Goal: Feedback & Contribution: Submit feedback/report problem

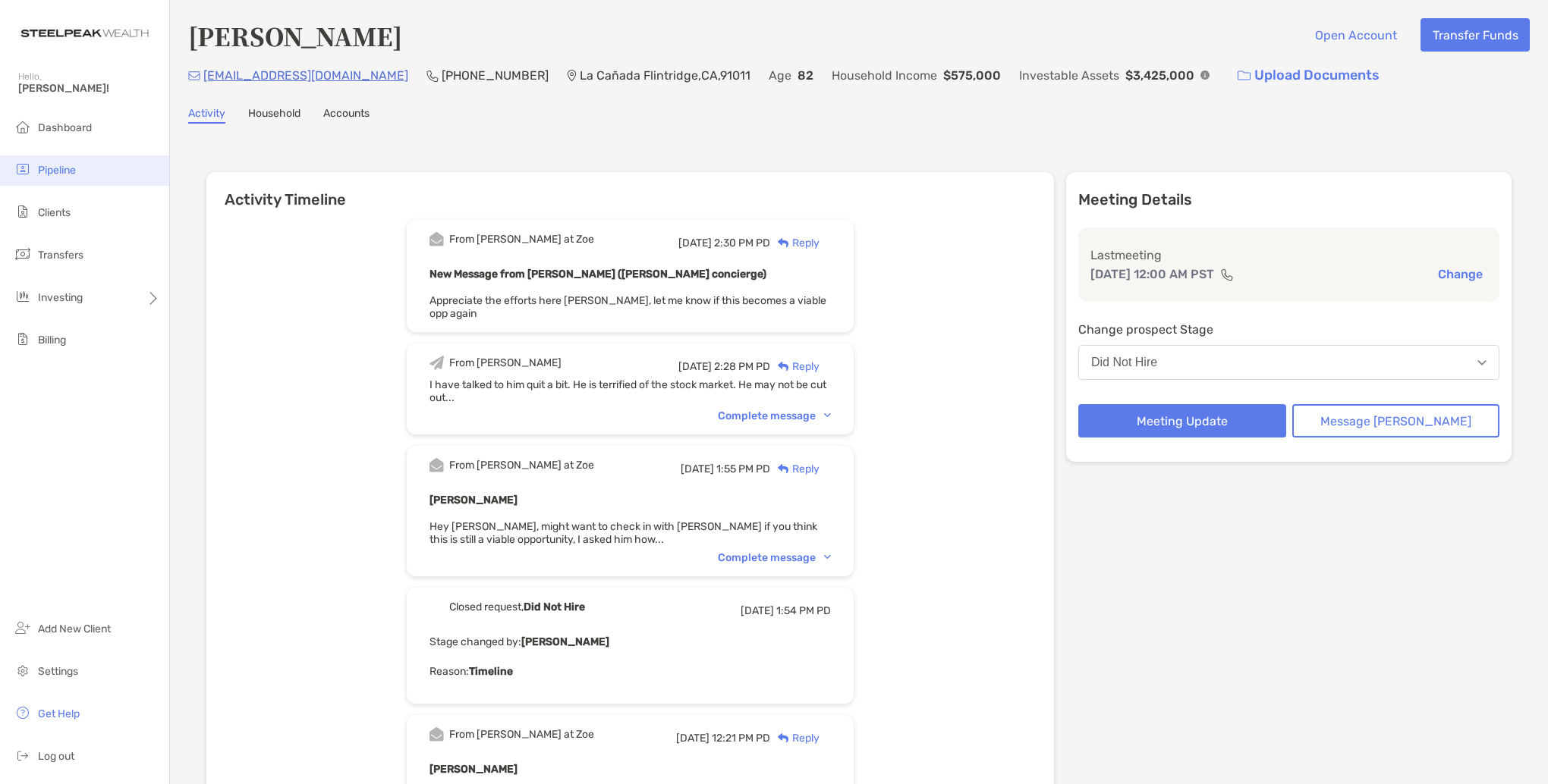
click at [46, 169] on span "Pipeline" at bounding box center [58, 170] width 38 height 12
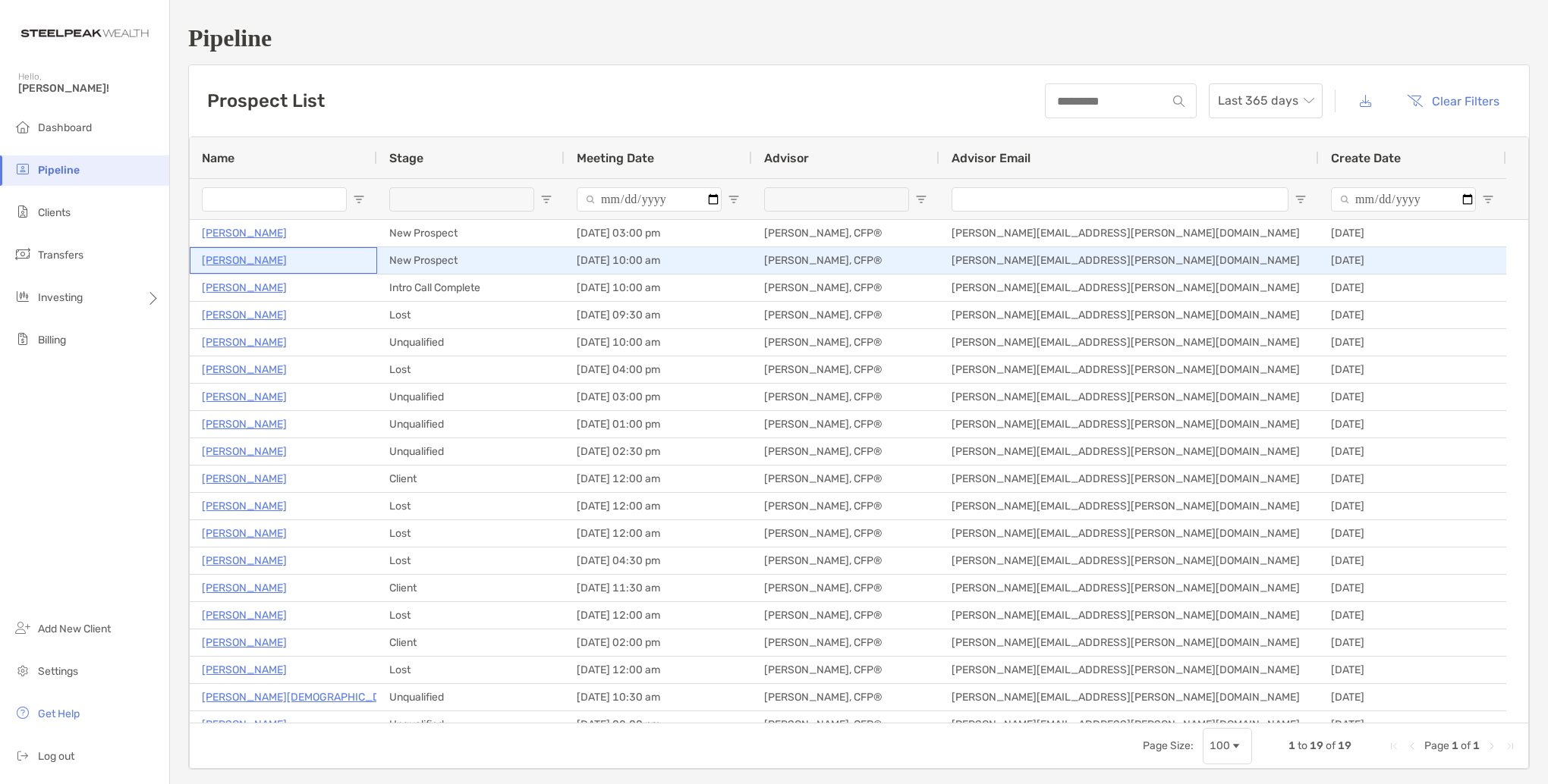
click at [263, 260] on p "Mohsen Orodpour" at bounding box center [244, 261] width 85 height 19
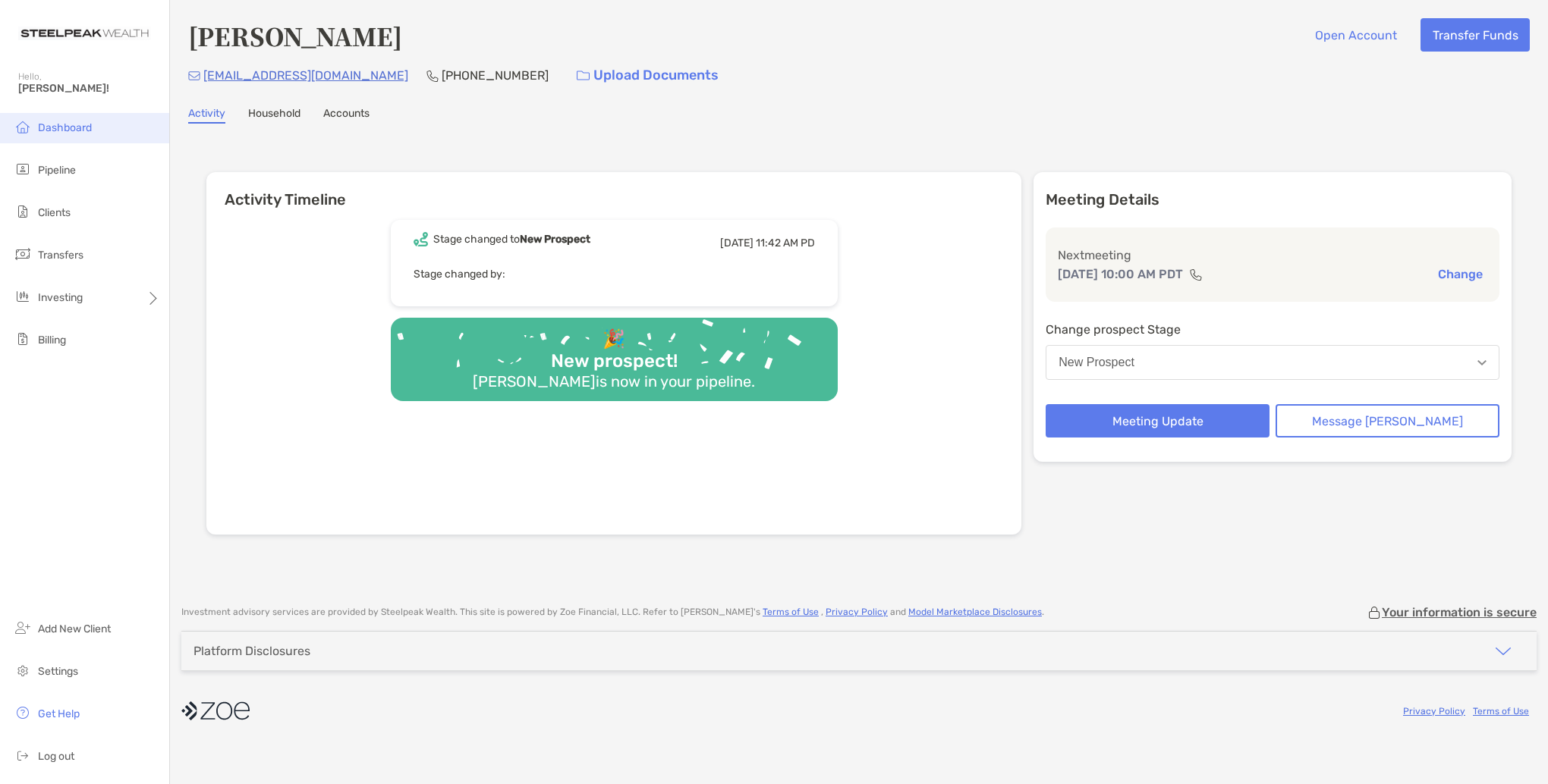
click at [47, 129] on span "Dashboard" at bounding box center [65, 127] width 54 height 12
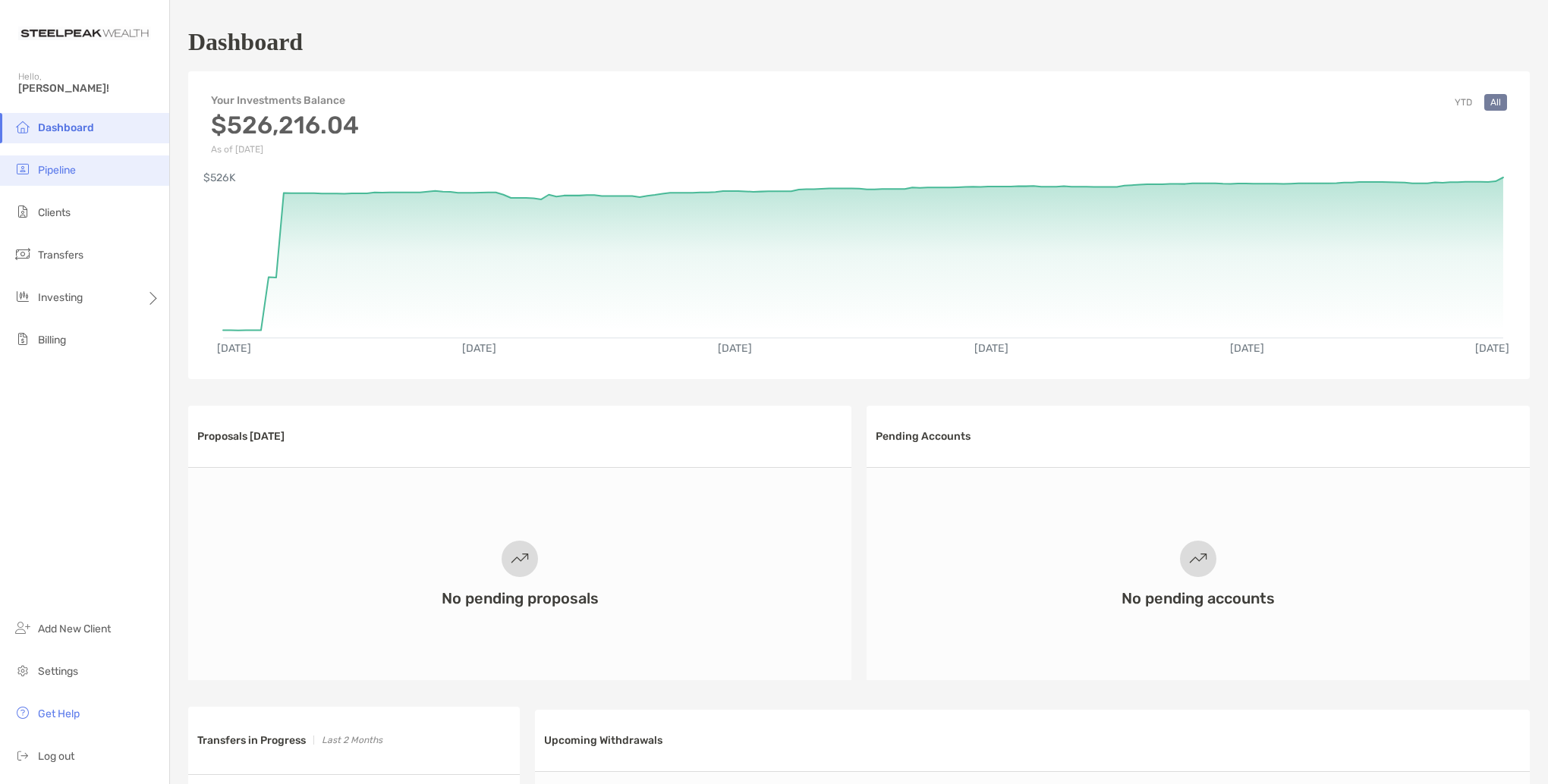
click at [58, 169] on span "Pipeline" at bounding box center [58, 170] width 38 height 12
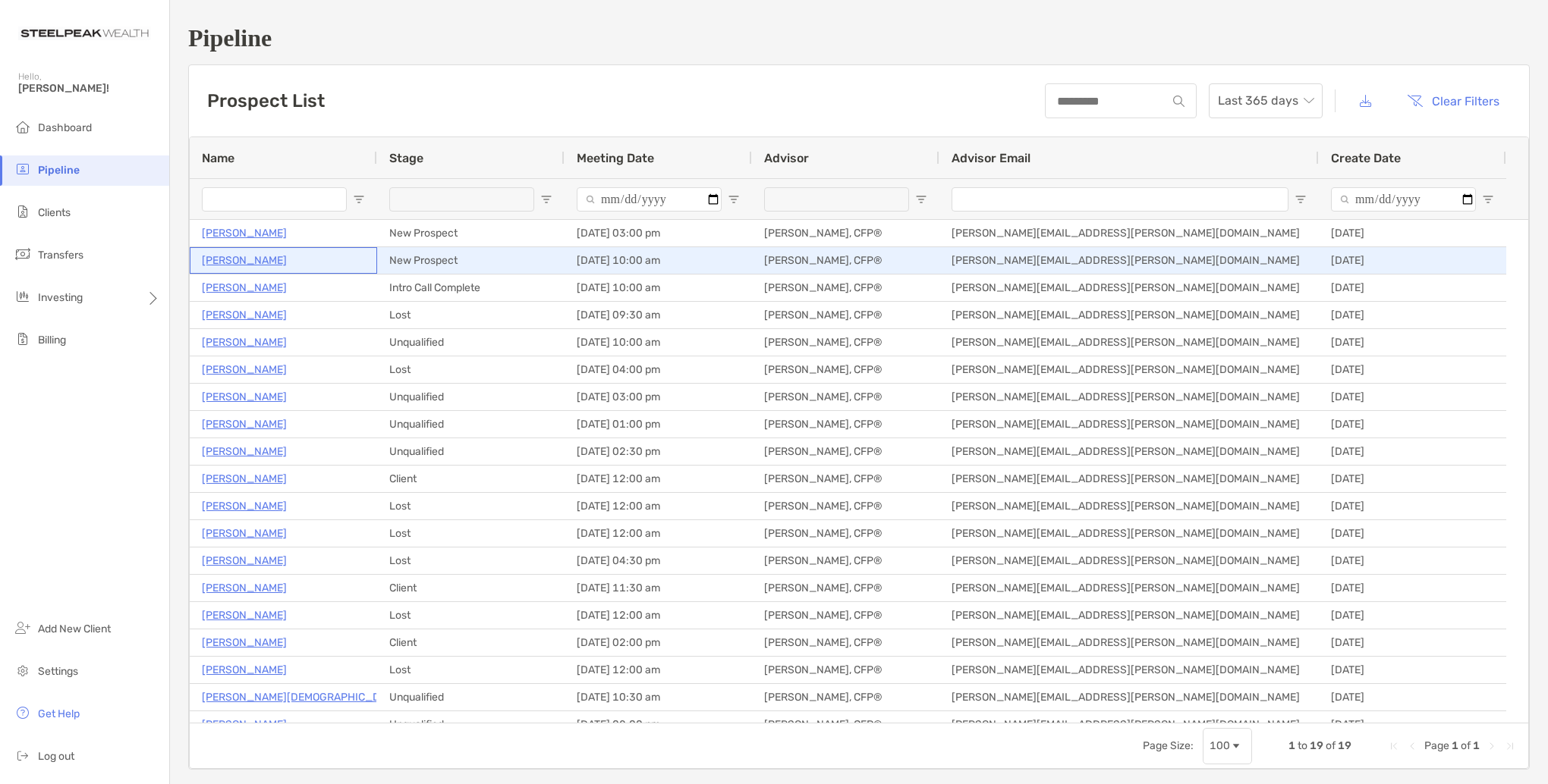
click at [256, 261] on p "[PERSON_NAME]" at bounding box center [244, 261] width 85 height 19
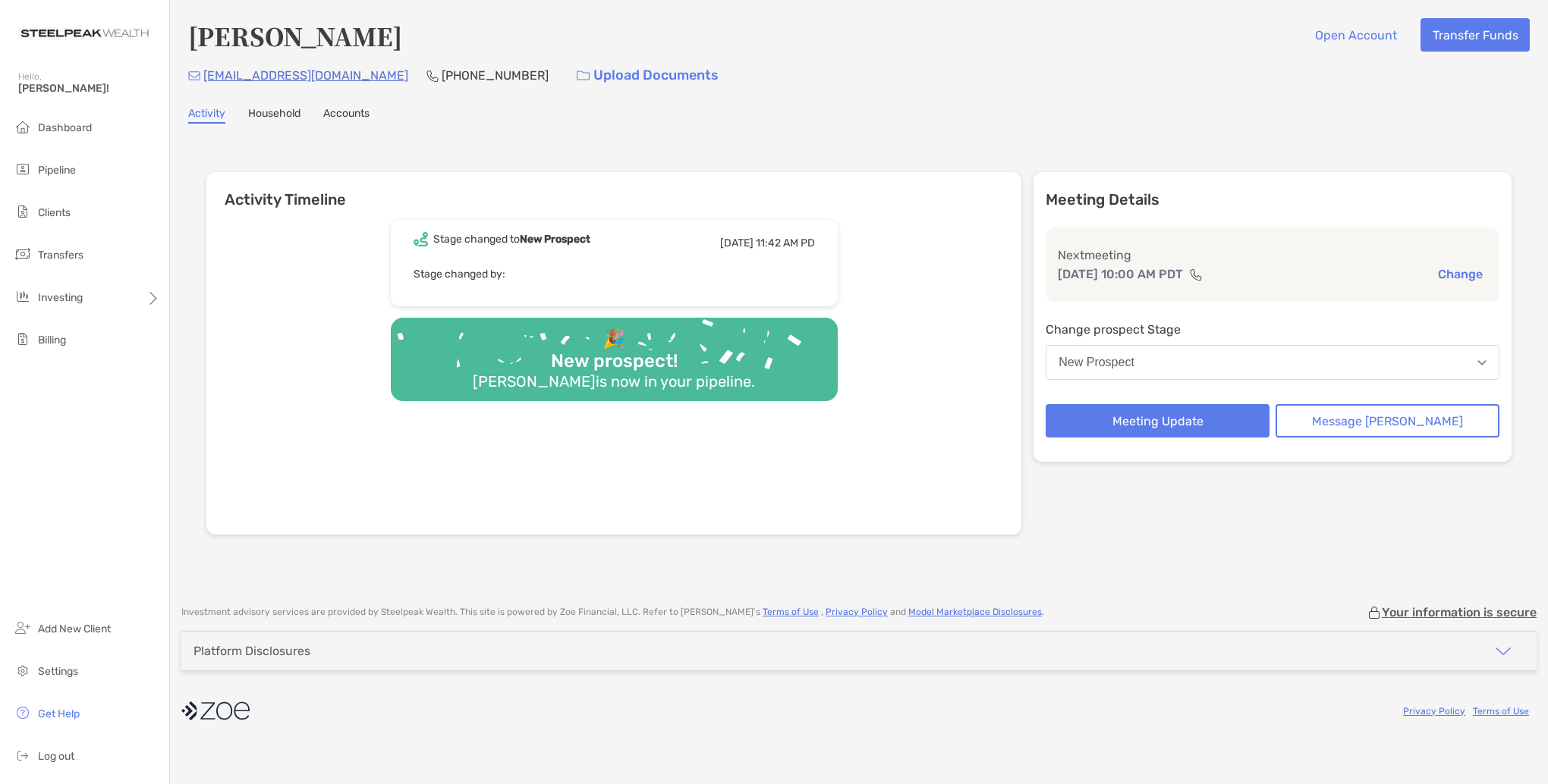
click at [276, 112] on link "Household" at bounding box center [274, 115] width 53 height 16
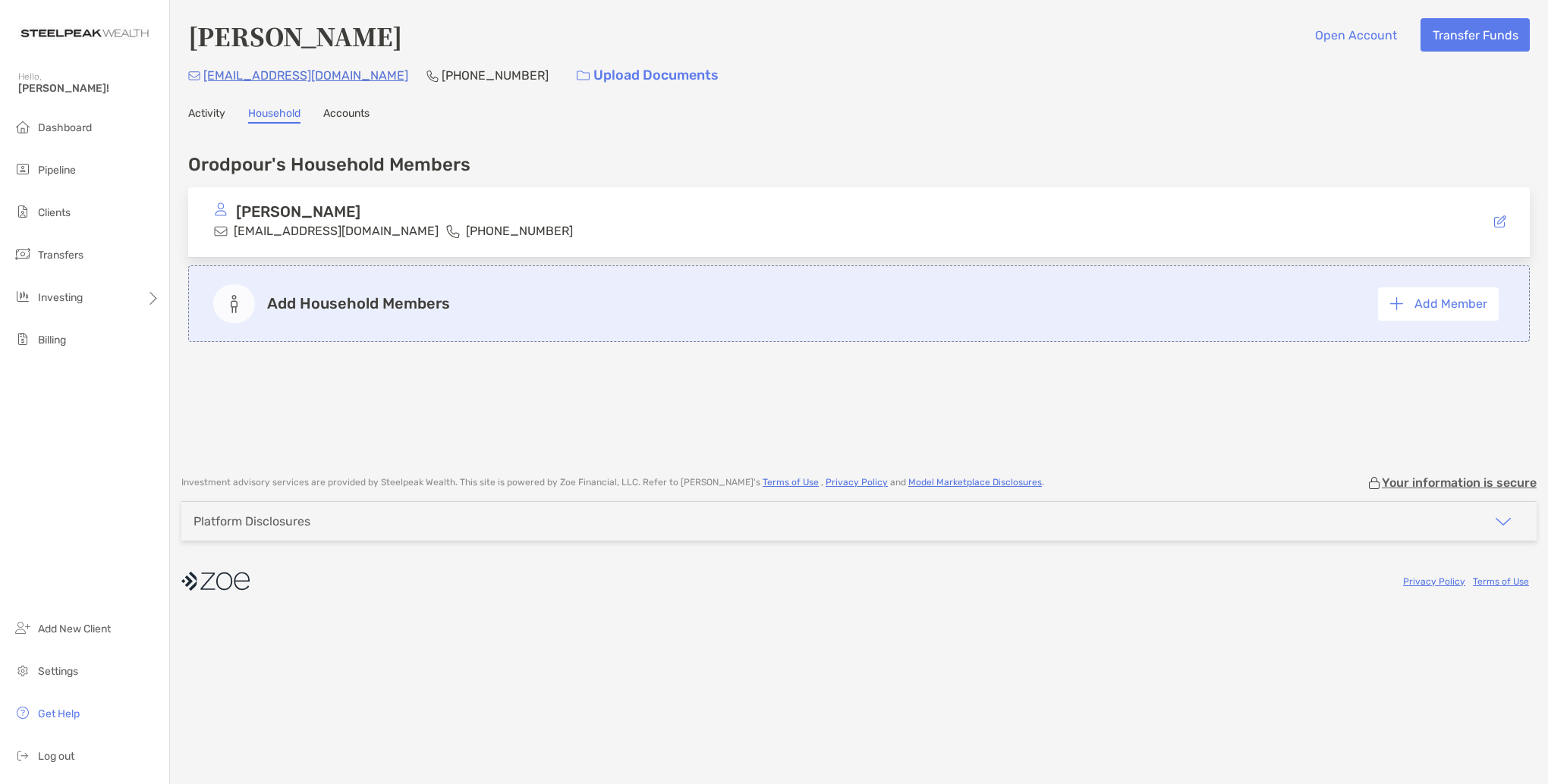
click at [344, 111] on link "Accounts" at bounding box center [346, 115] width 46 height 16
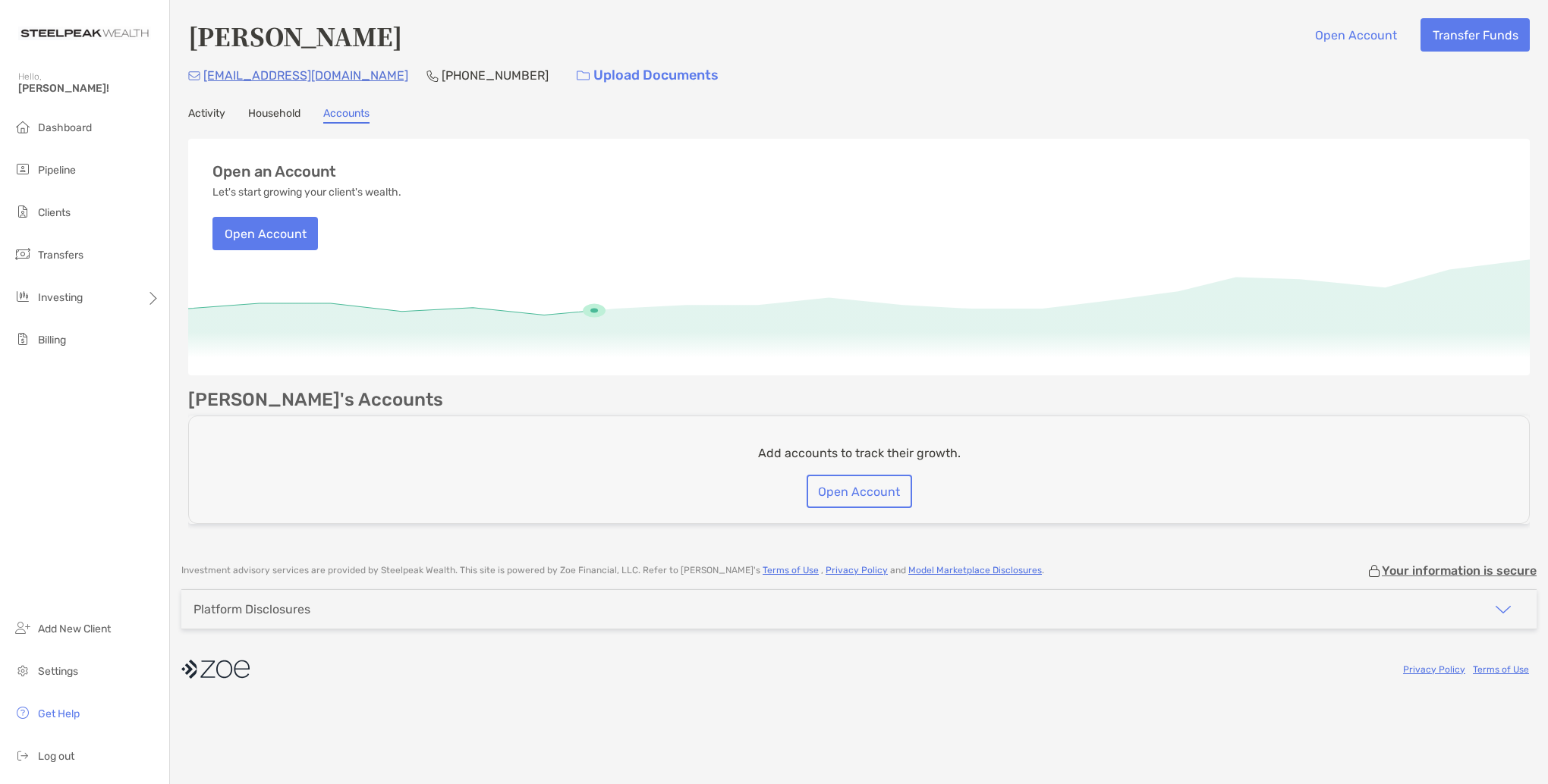
click at [275, 112] on link "Household" at bounding box center [274, 115] width 53 height 16
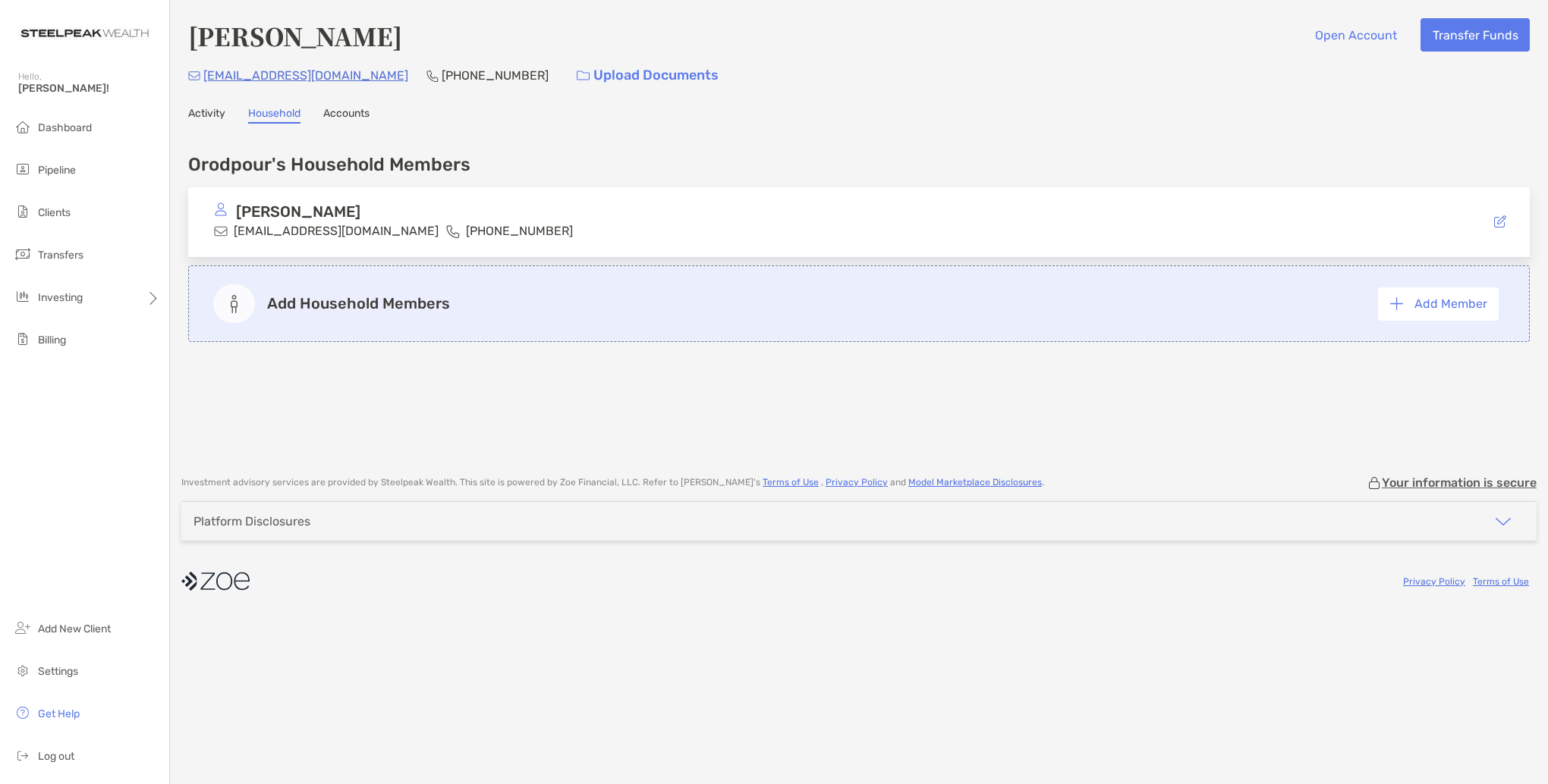
click at [199, 115] on link "Activity" at bounding box center [206, 115] width 37 height 16
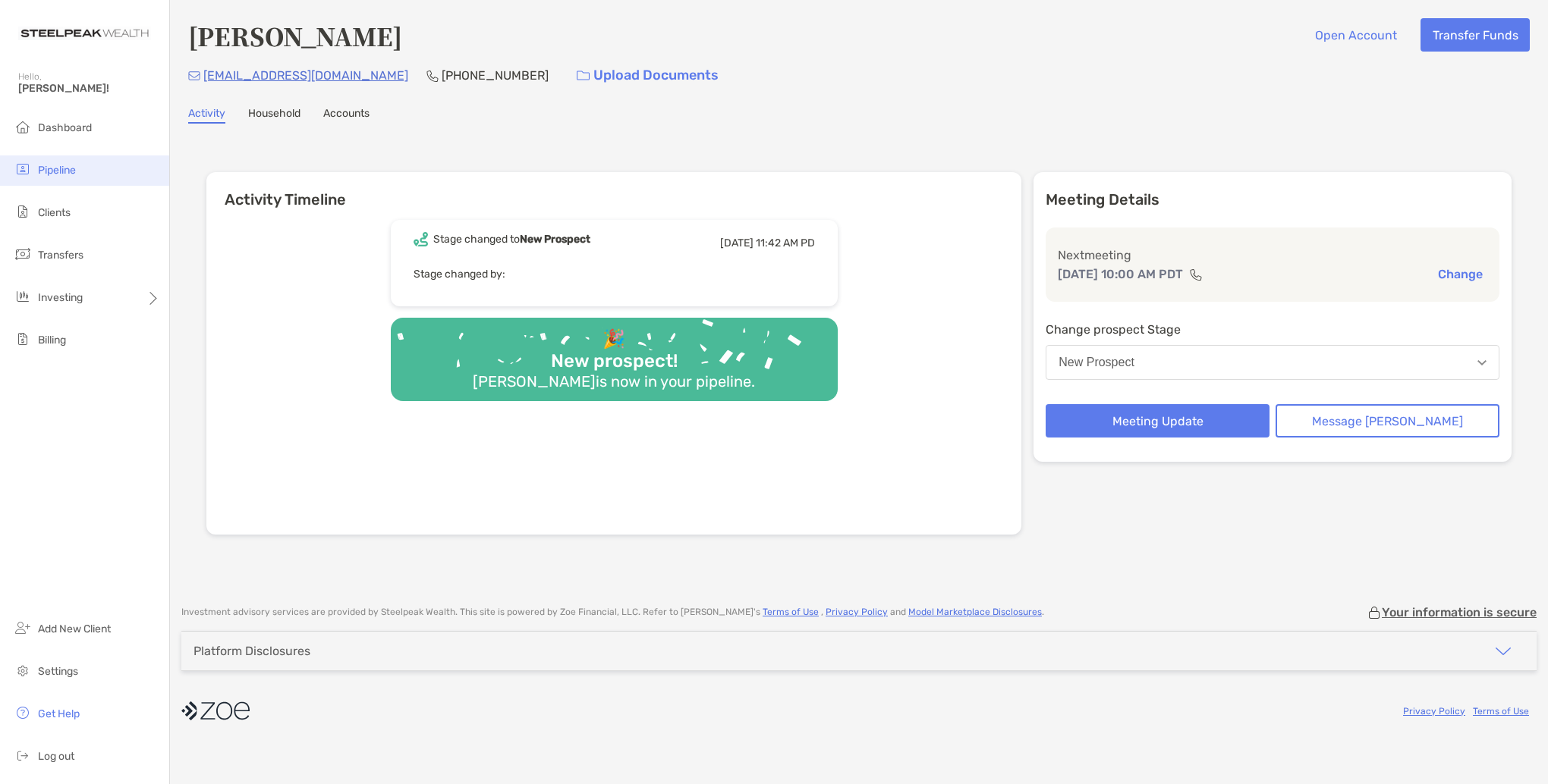
click at [54, 170] on span "Pipeline" at bounding box center [58, 170] width 38 height 12
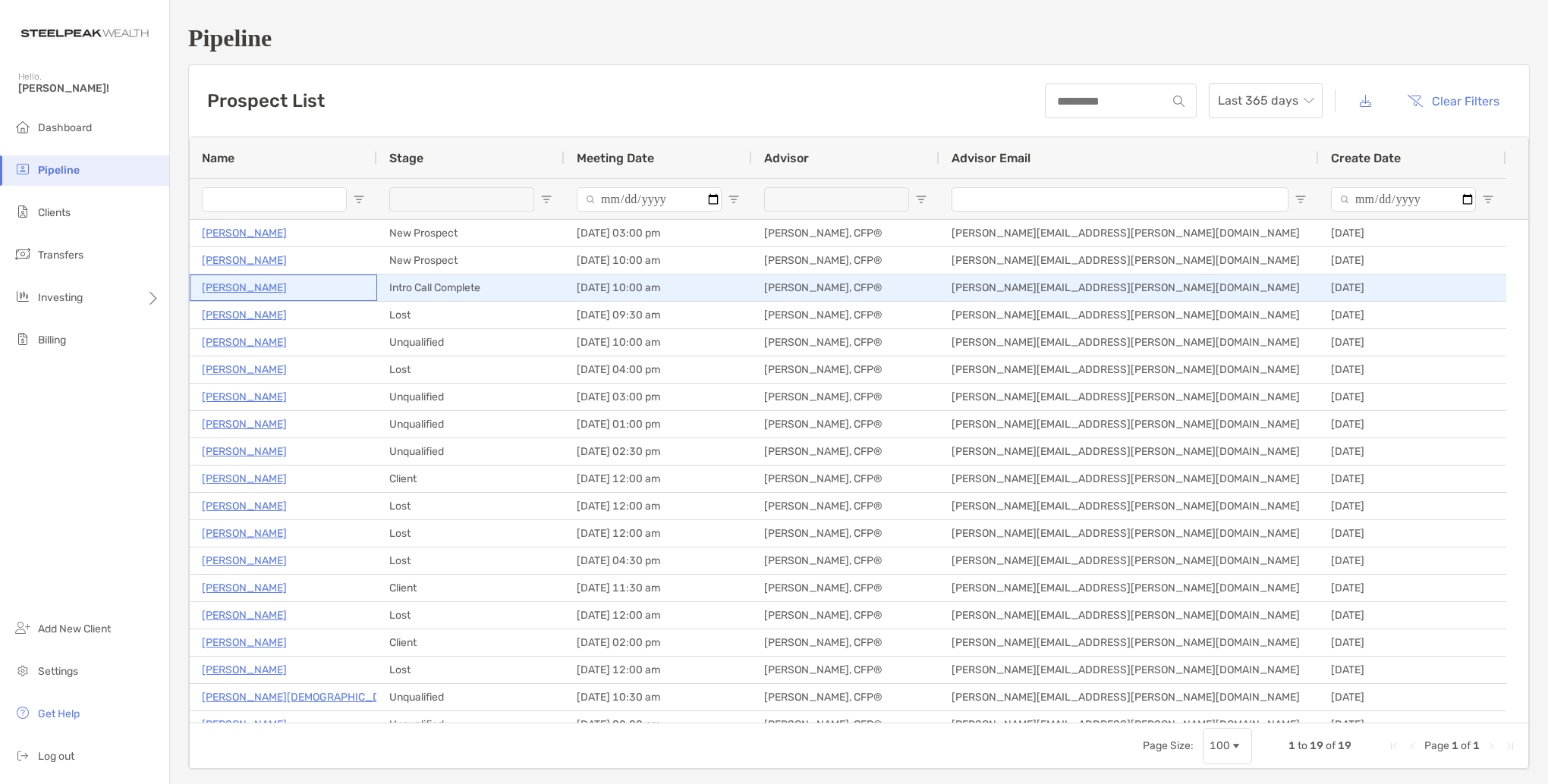
click at [245, 286] on p "[PERSON_NAME]" at bounding box center [244, 288] width 85 height 19
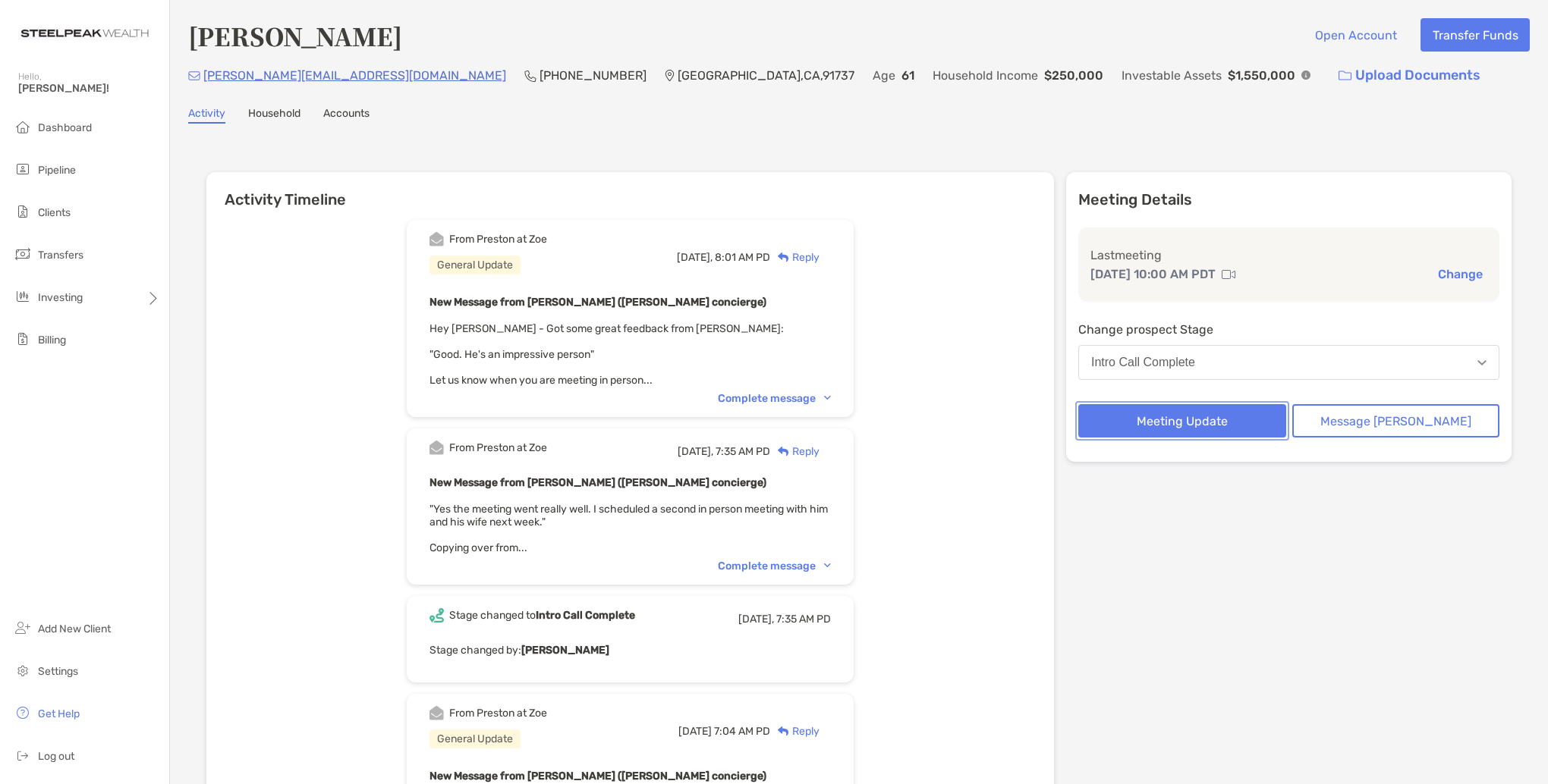
click at [1242, 417] on button "Meeting Update" at bounding box center [1182, 421] width 208 height 34
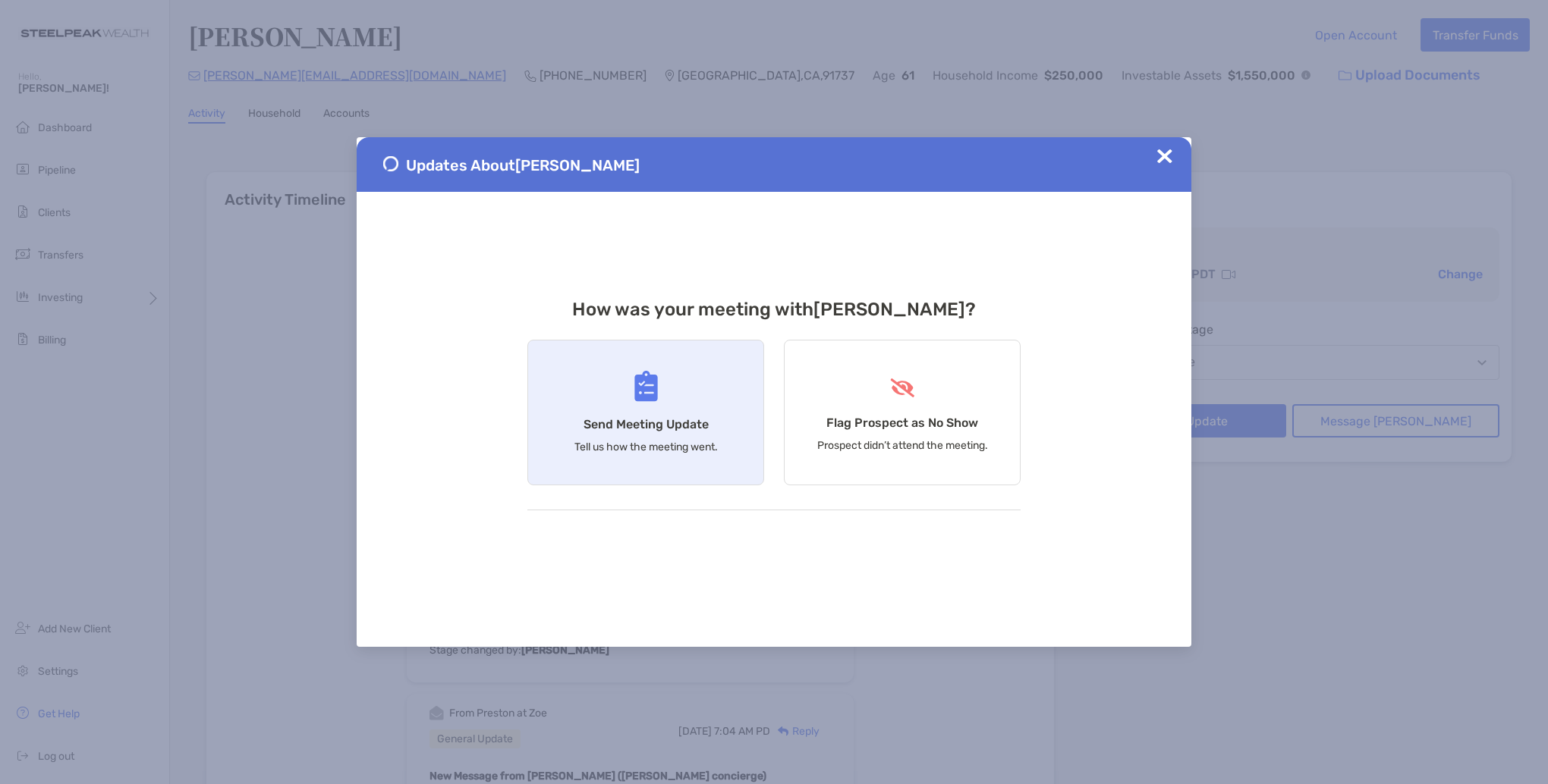
click at [670, 415] on div "Send Meeting Update Tell us how the meeting went." at bounding box center [645, 413] width 237 height 146
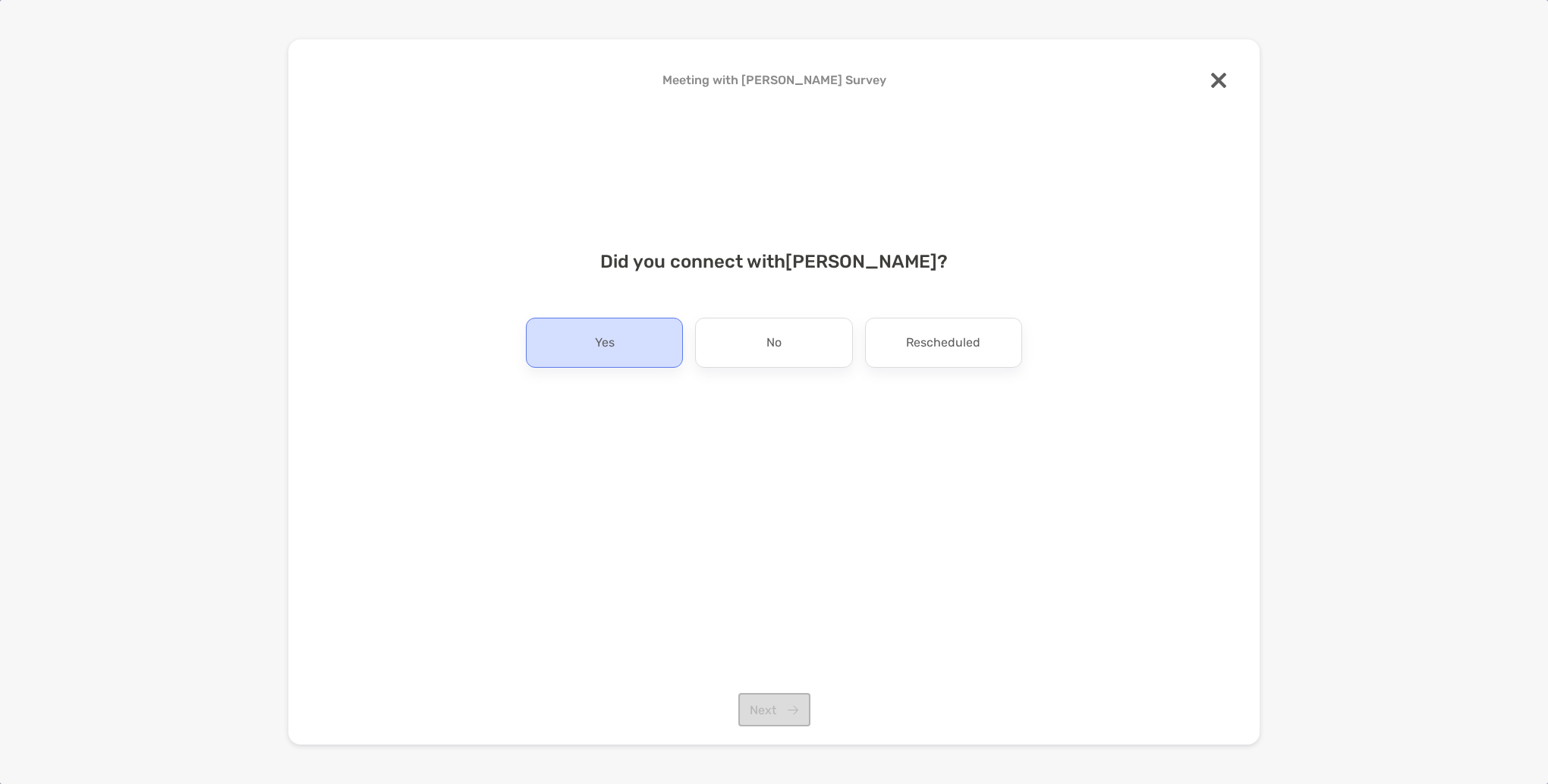
click at [620, 351] on div "Yes" at bounding box center [605, 343] width 157 height 50
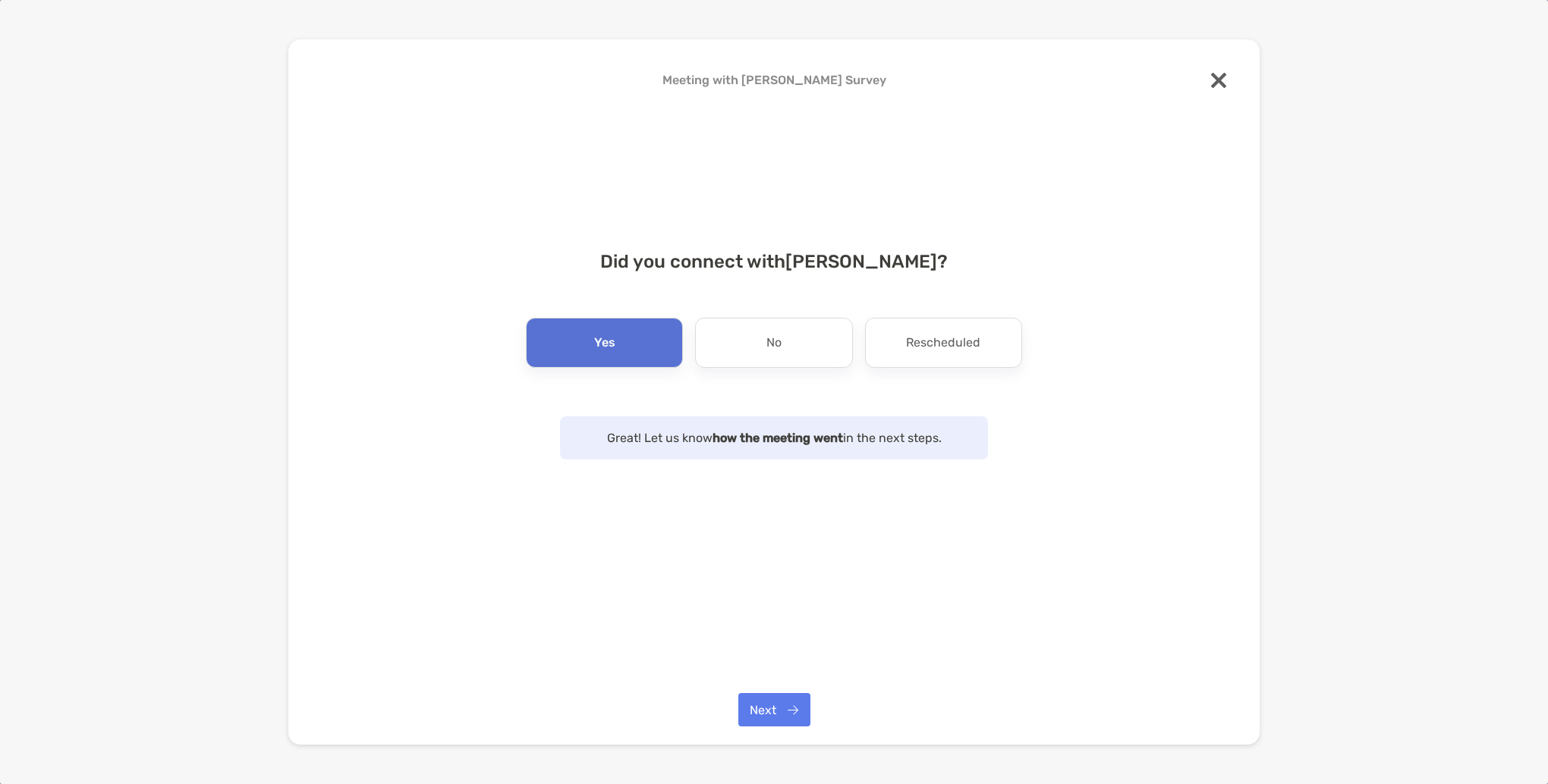
click at [774, 689] on div "Meeting with David Beavers Survey Did you connect with David Beavers ? Yes No R…" at bounding box center [774, 392] width 971 height 706
click at [779, 698] on button "Next" at bounding box center [774, 709] width 72 height 34
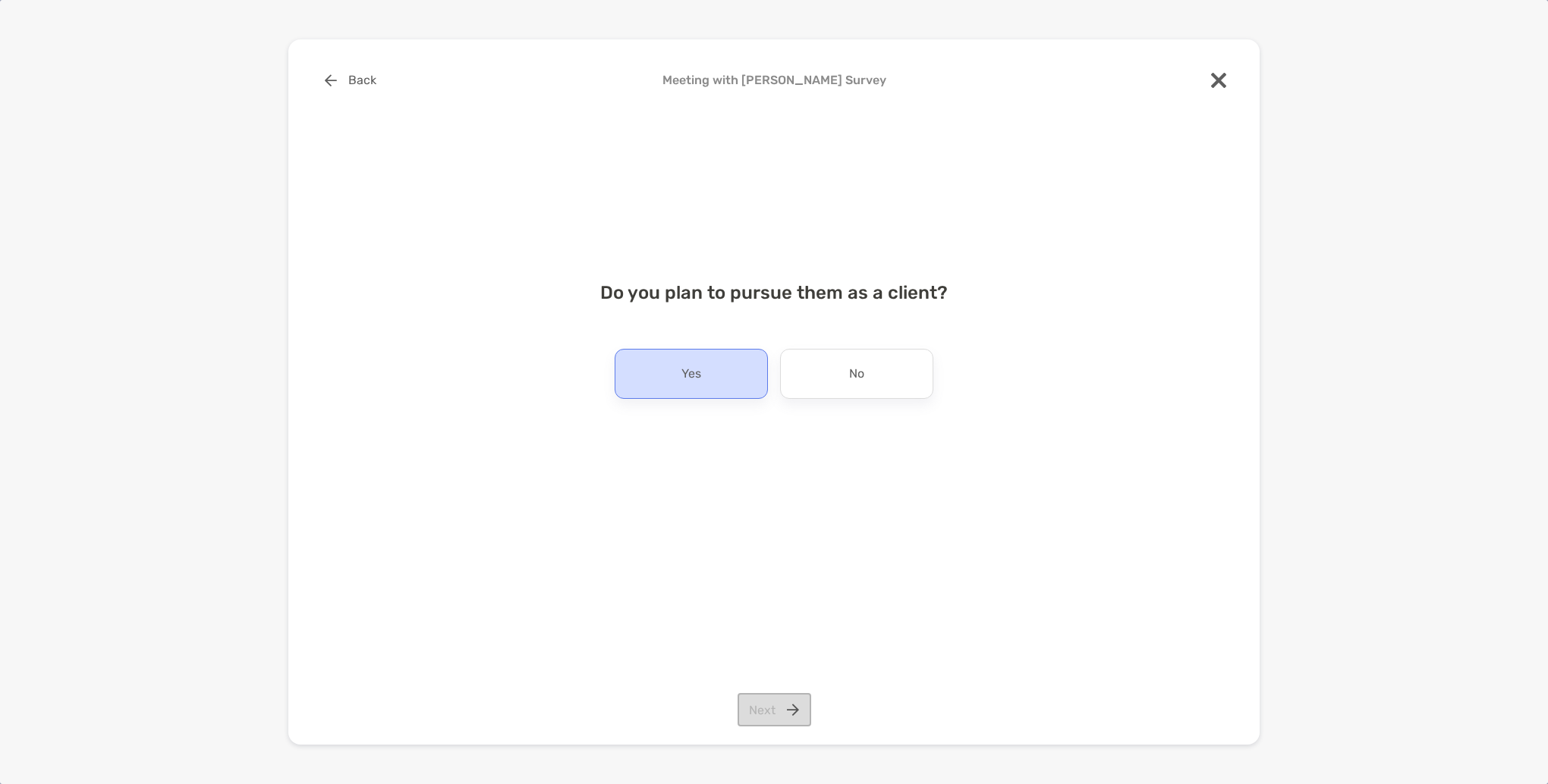
click at [715, 362] on div "Yes" at bounding box center [691, 374] width 153 height 50
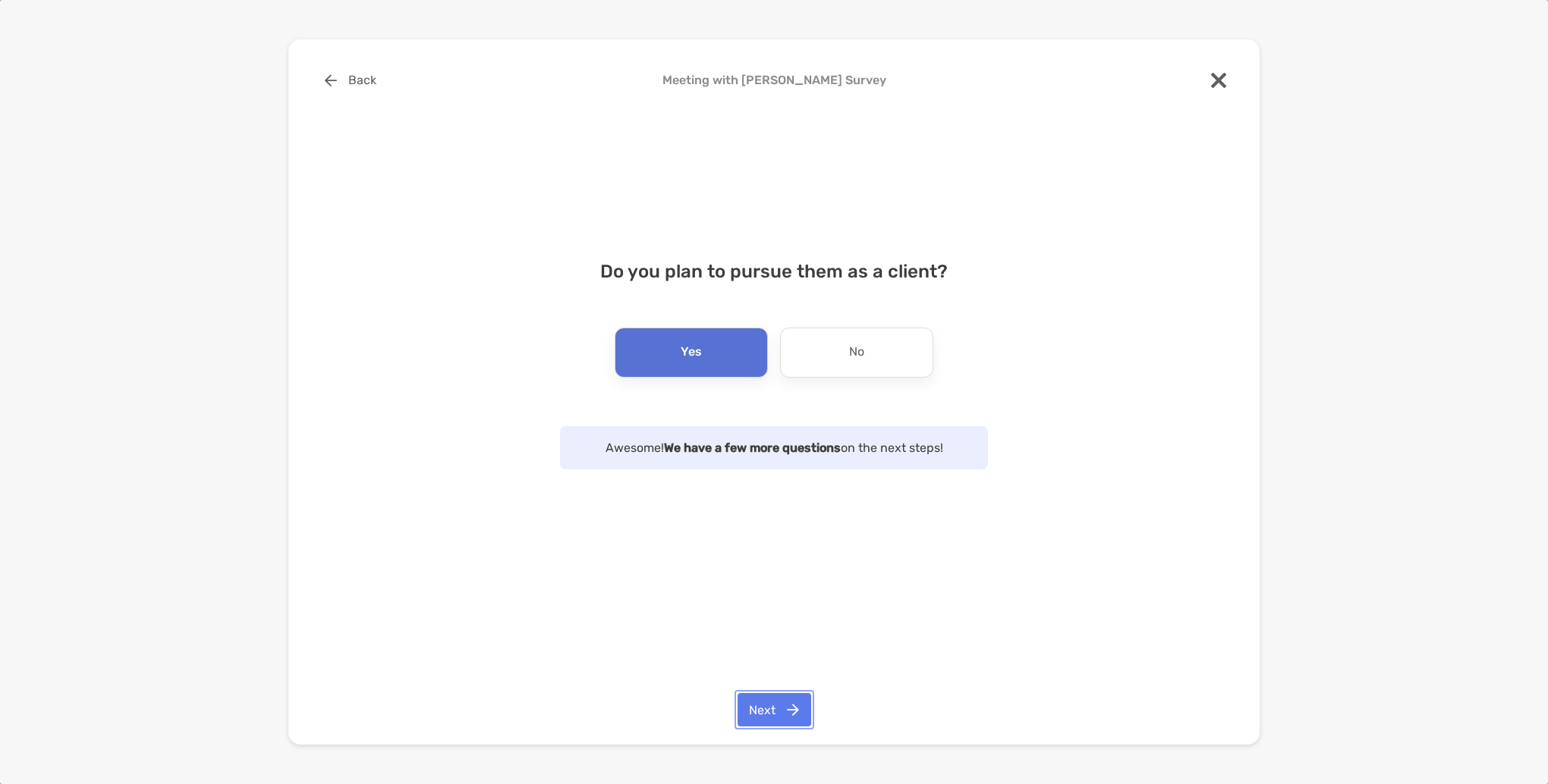
click at [788, 704] on button "Next" at bounding box center [774, 709] width 74 height 34
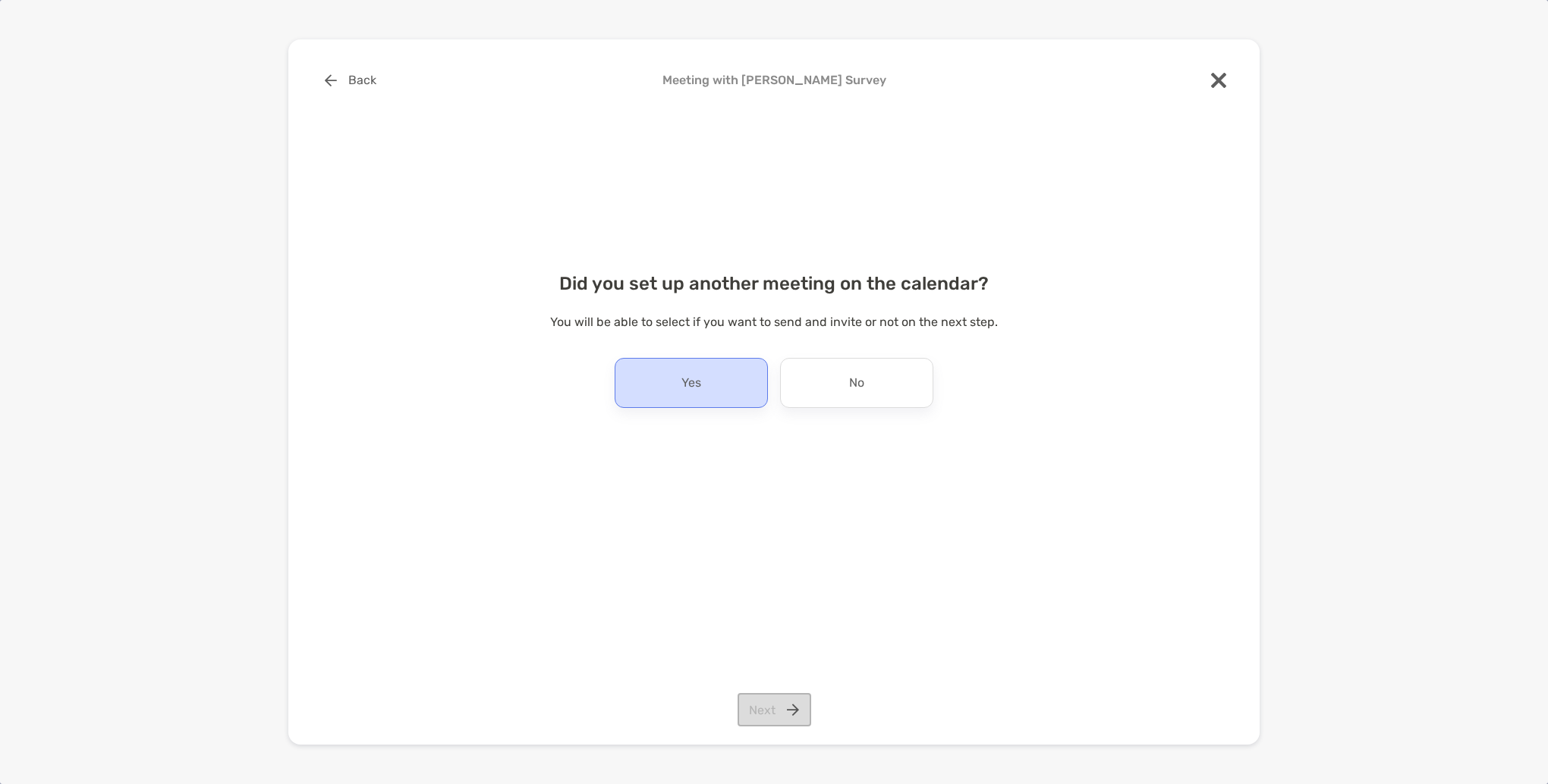
click at [708, 396] on div "Yes" at bounding box center [691, 383] width 153 height 50
click at [782, 701] on button "Next" at bounding box center [774, 709] width 74 height 34
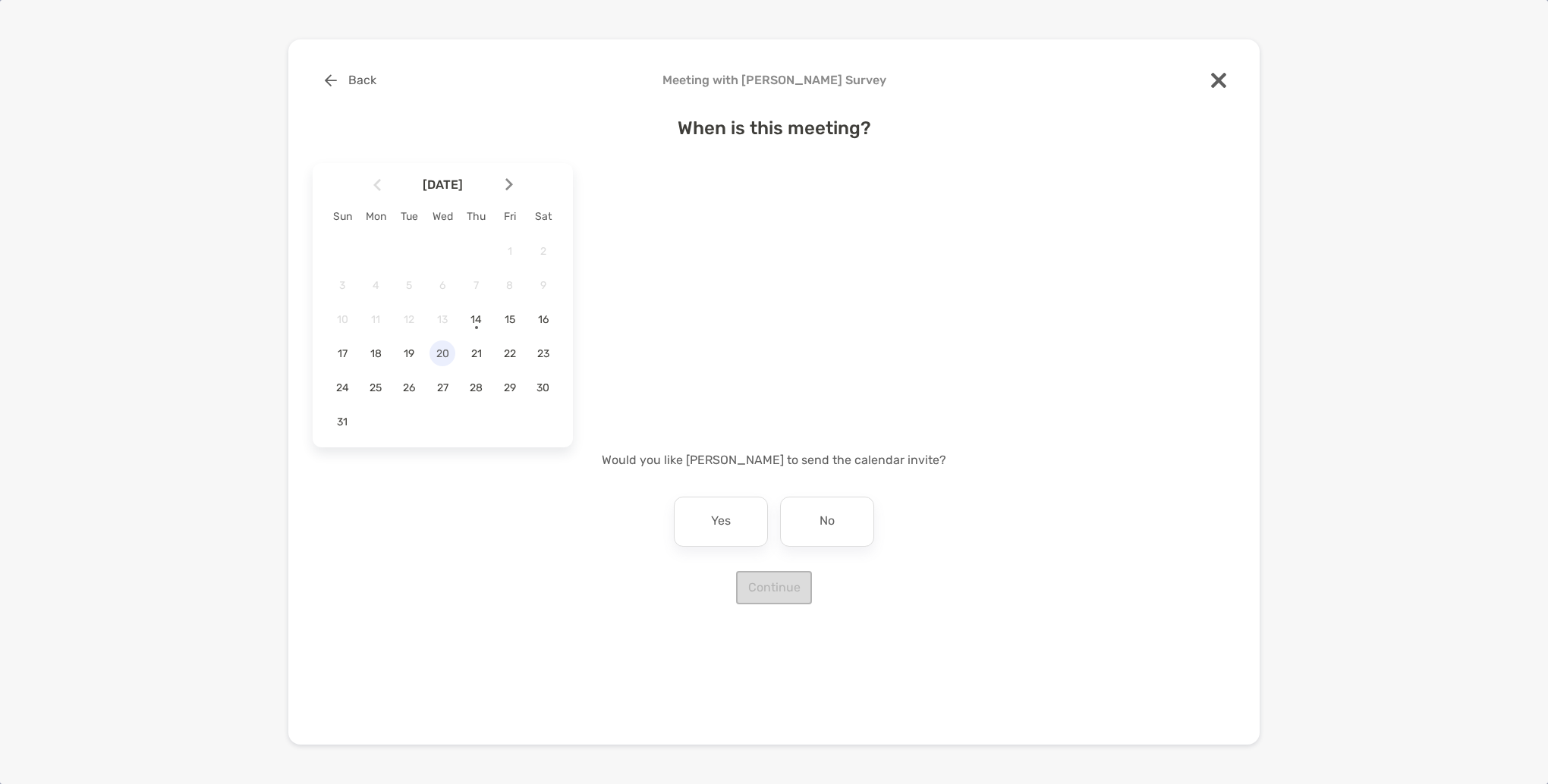
click at [445, 356] on span "20" at bounding box center [442, 354] width 26 height 12
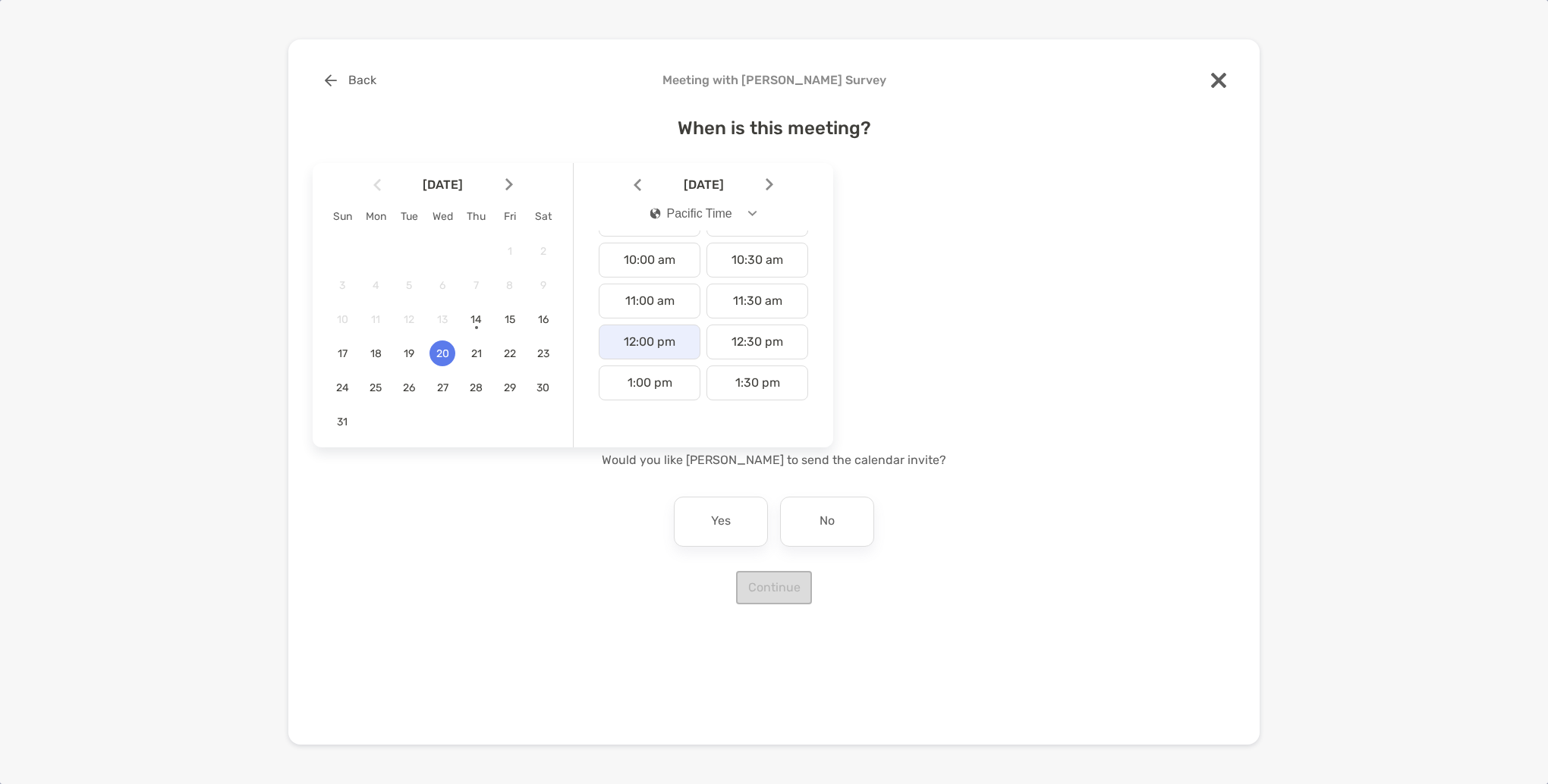
click at [641, 343] on div "12:00 pm" at bounding box center [650, 342] width 102 height 35
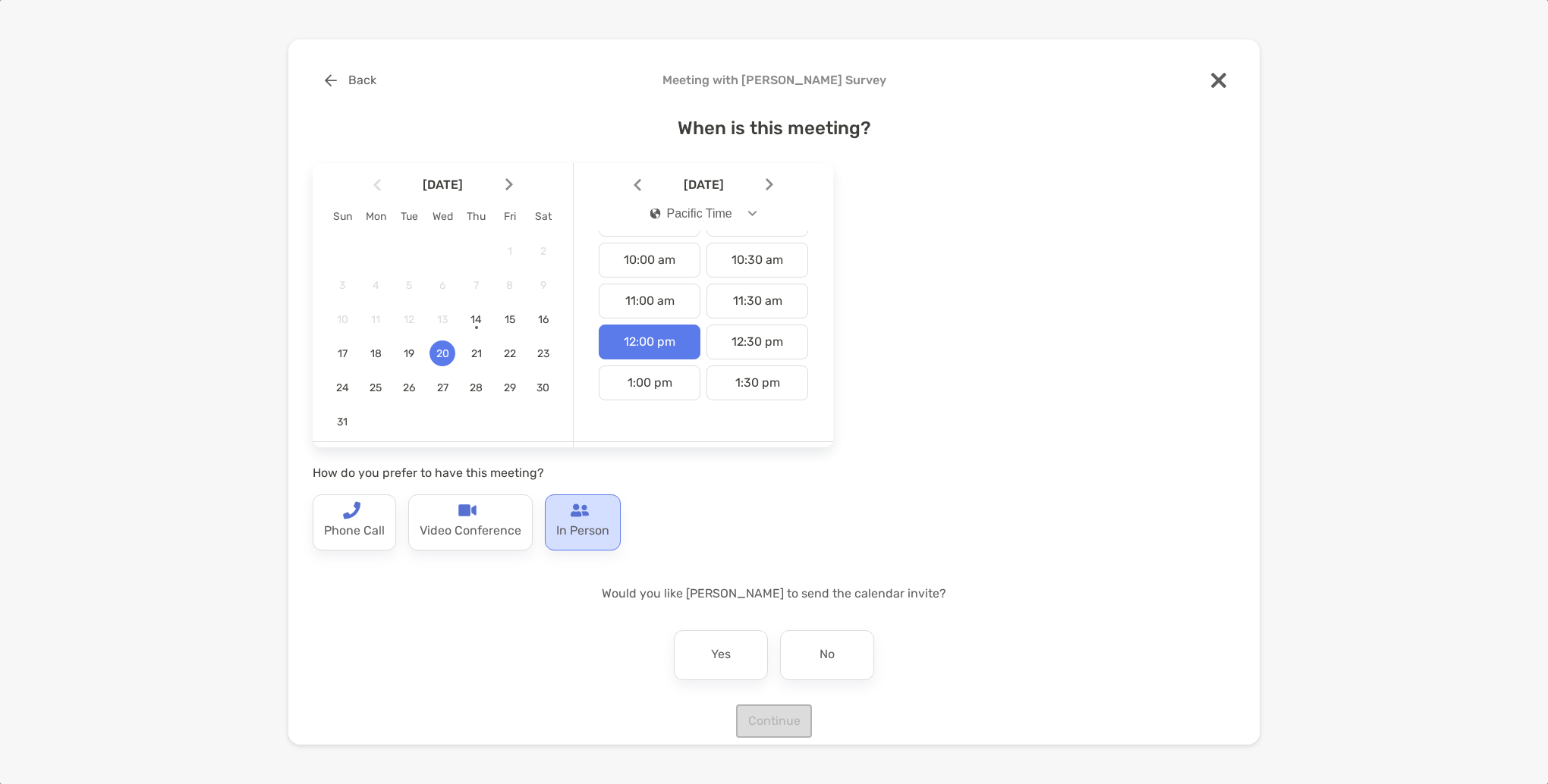
click at [589, 537] on p "In Person" at bounding box center [582, 531] width 53 height 24
click at [711, 646] on p "Yes" at bounding box center [721, 655] width 20 height 24
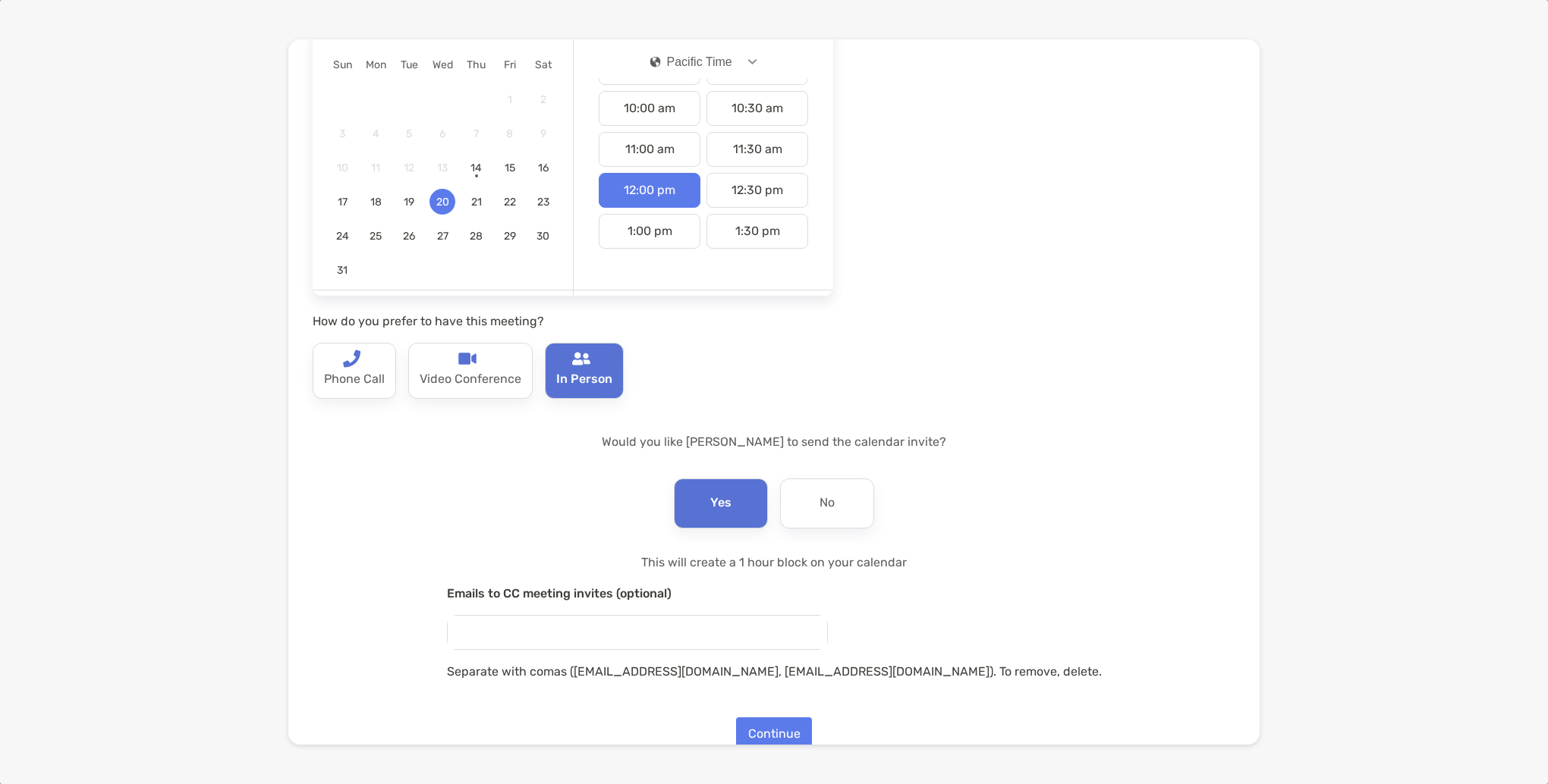
scroll to position [180, 0]
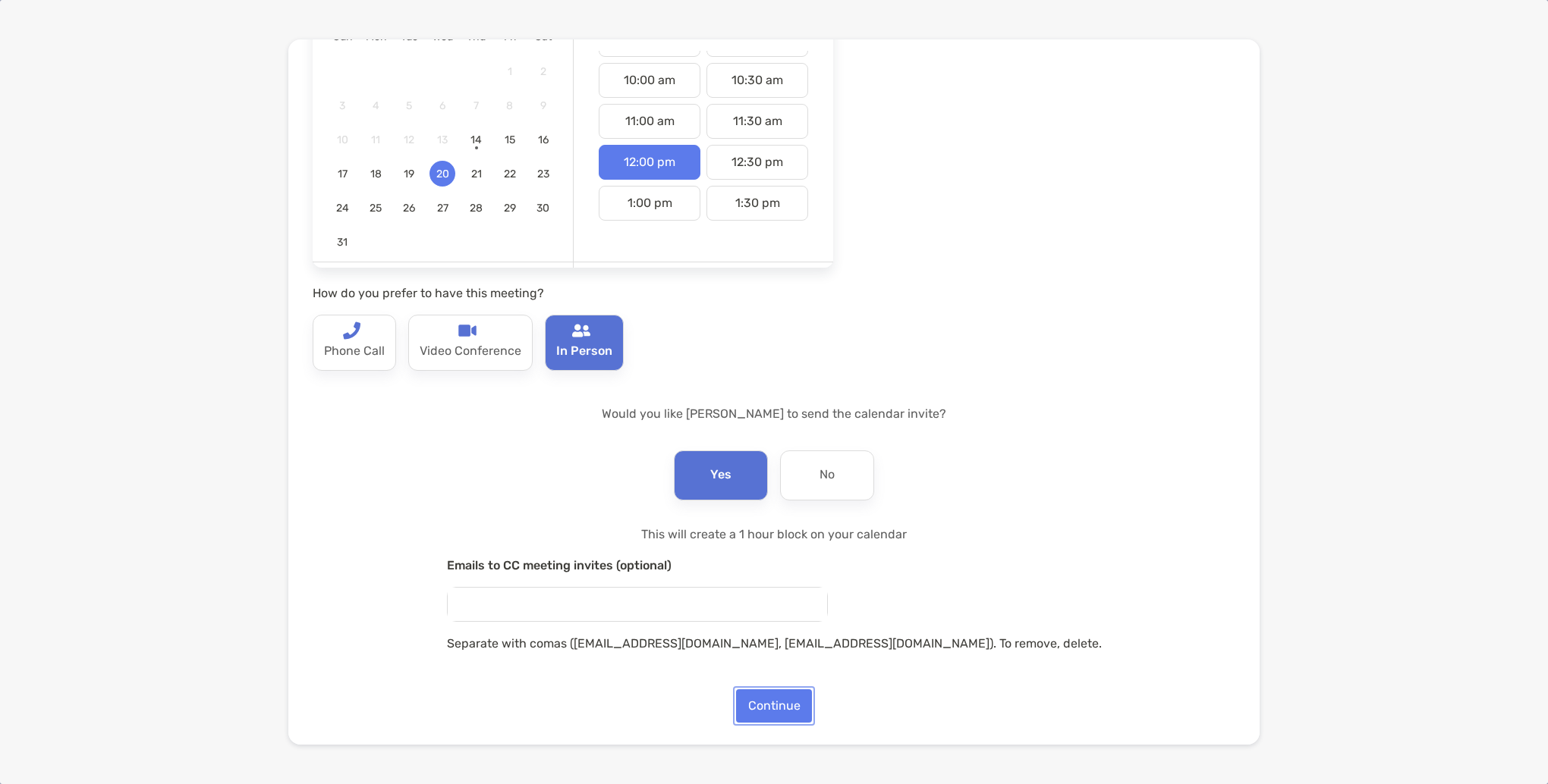
click at [773, 705] on button "Continue" at bounding box center [774, 705] width 76 height 34
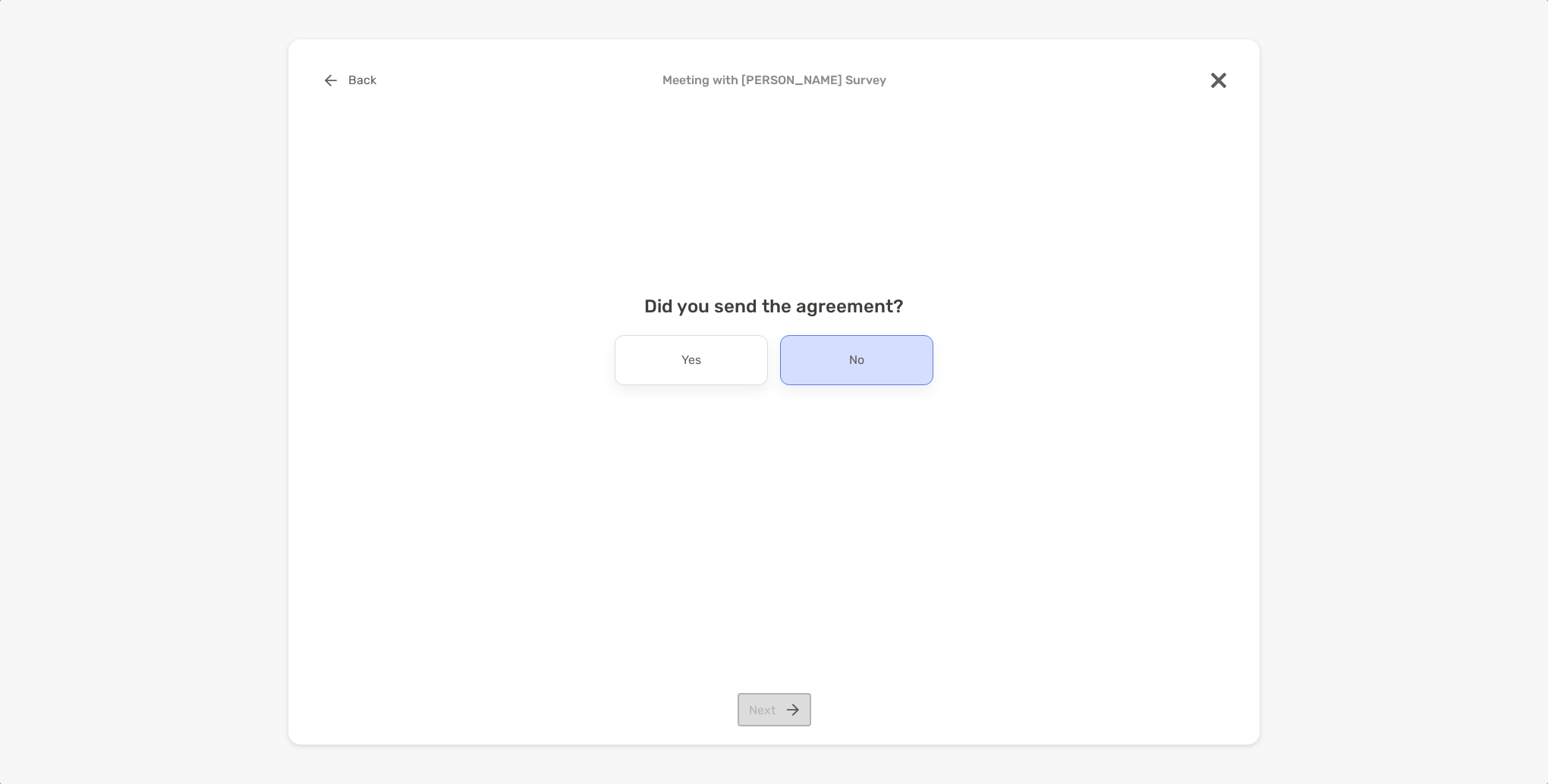
click at [808, 359] on div "No" at bounding box center [857, 360] width 153 height 50
click at [774, 720] on button "Next" at bounding box center [774, 709] width 74 height 34
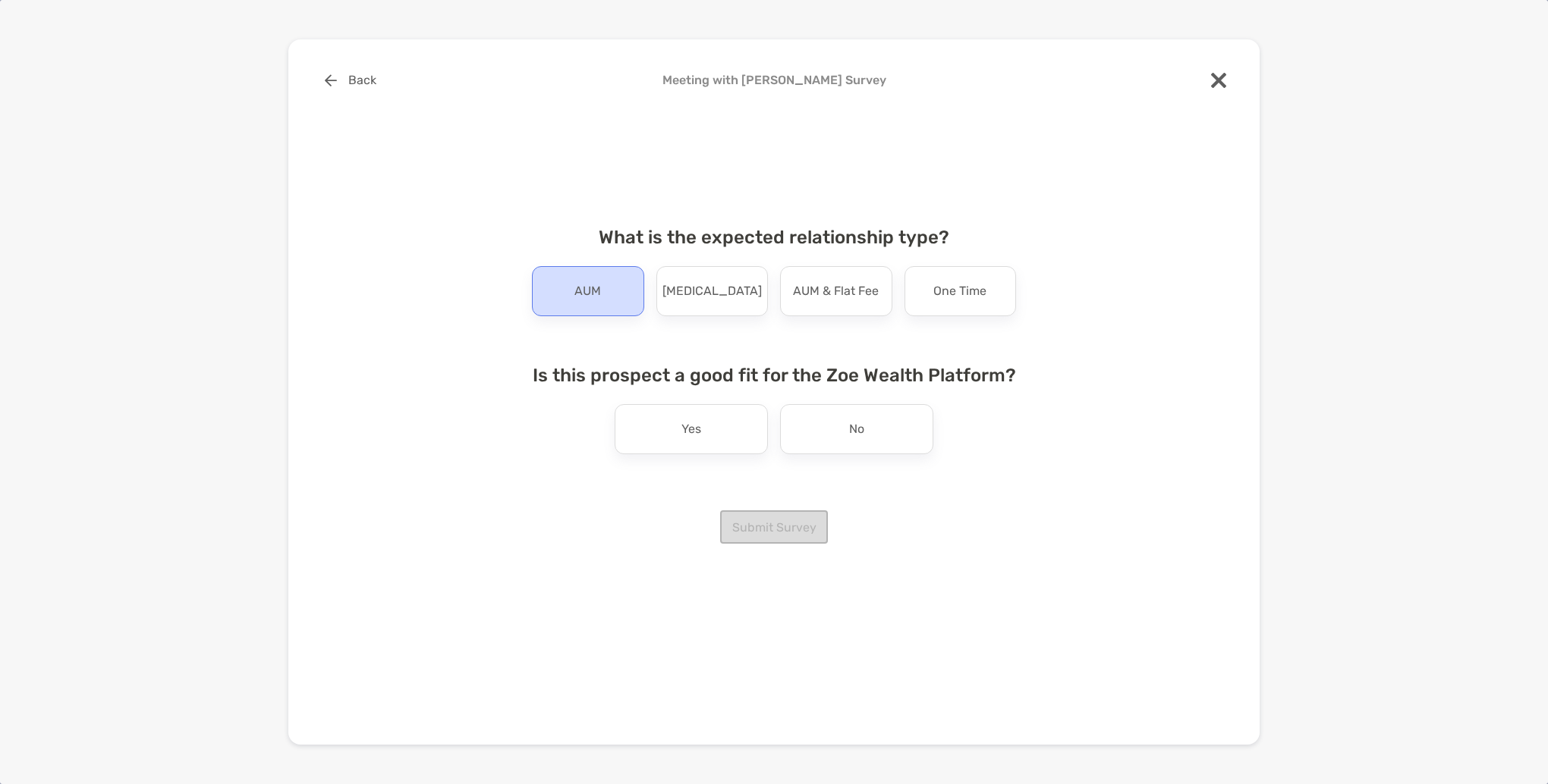
click at [591, 284] on p "AUM" at bounding box center [588, 290] width 27 height 24
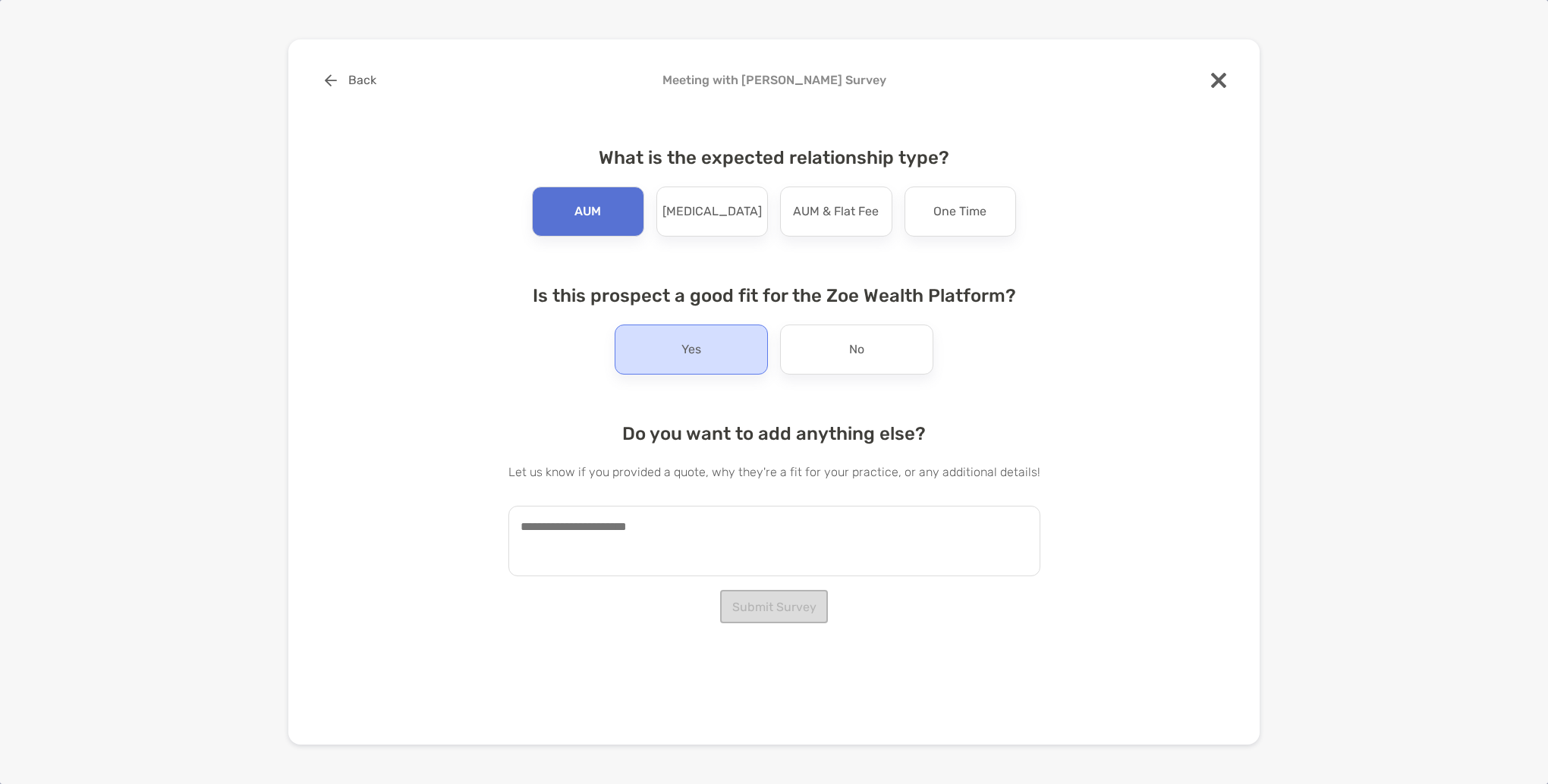
click at [667, 358] on div "Yes" at bounding box center [691, 350] width 153 height 50
click at [630, 534] on textarea at bounding box center [774, 542] width 532 height 71
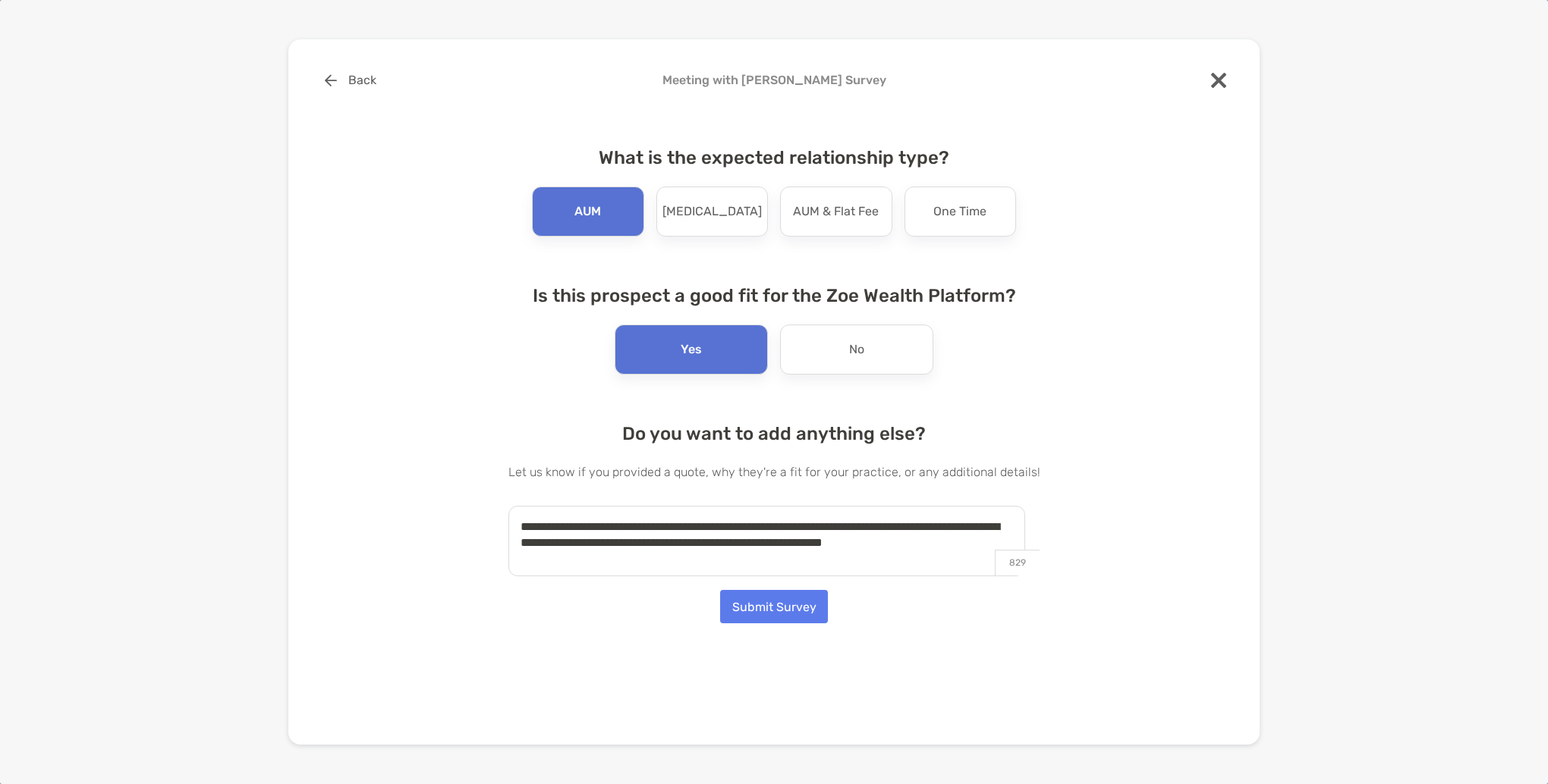
type textarea "**********"
click at [762, 601] on button "Submit Survey" at bounding box center [774, 607] width 107 height 34
